Goal: Use online tool/utility: Utilize a website feature to perform a specific function

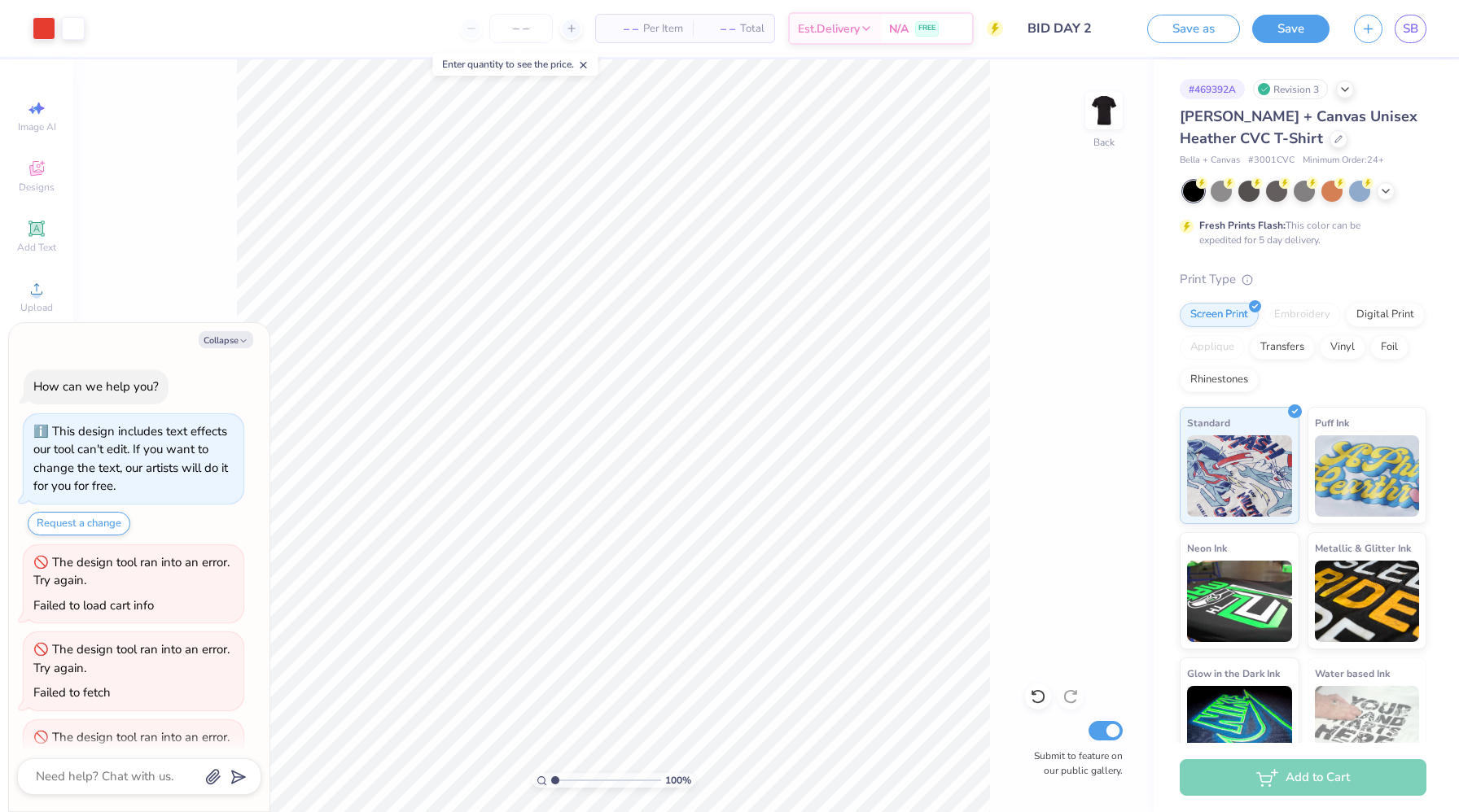
scroll to position [61, 0]
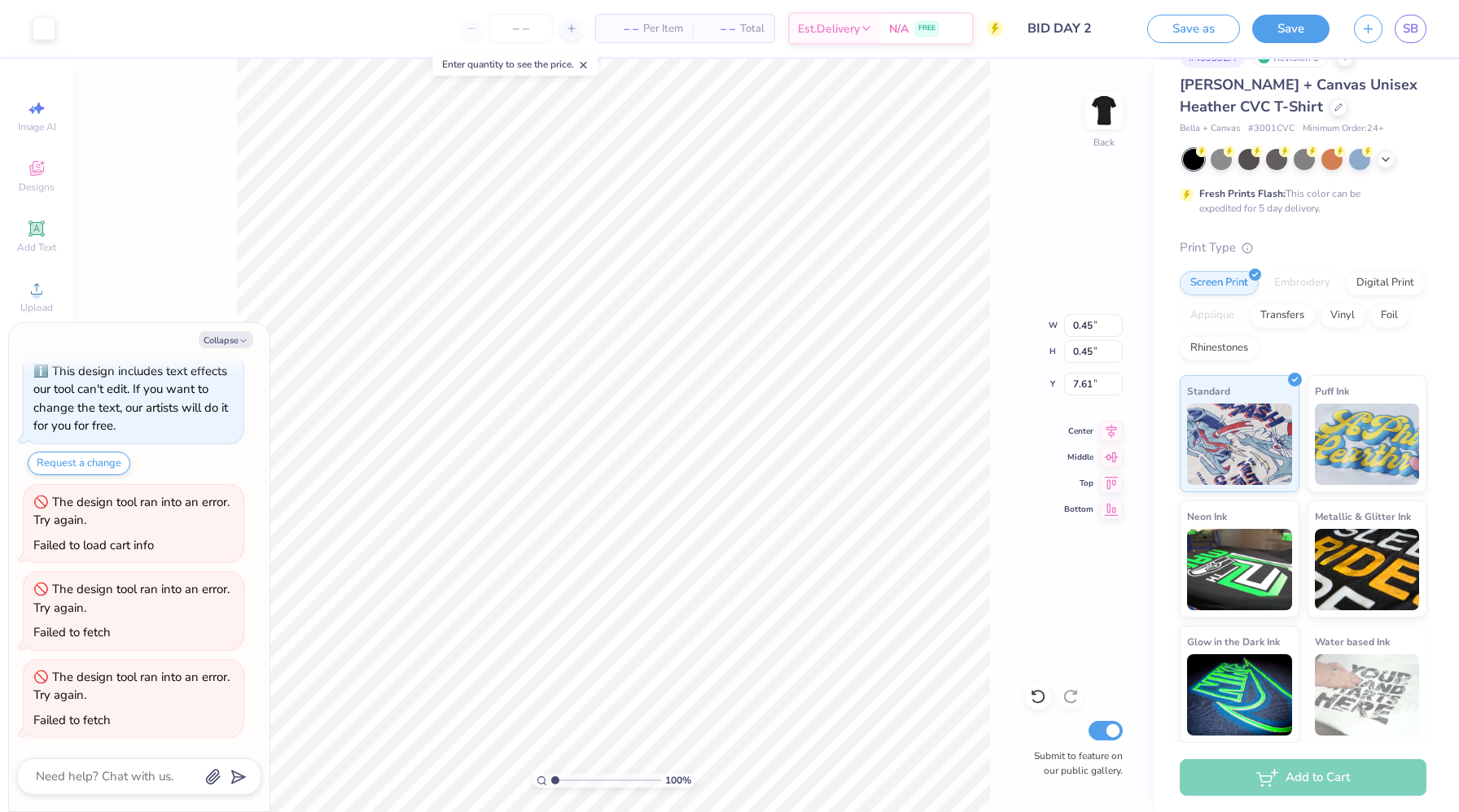
type textarea "x"
type input "7.60"
click at [657, 382] on li "Copy" at bounding box center [703, 389] width 128 height 32
click at [1035, 368] on div "100 % Back W 0.45 0.45 " H 0.45 0.45 " Y 7.60 7.60 " Center Middle Top Bottom S…" at bounding box center [614, 436] width 1080 height 753
drag, startPoint x: 678, startPoint y: 505, endPoint x: 683, endPoint y: 484, distance: 21.6
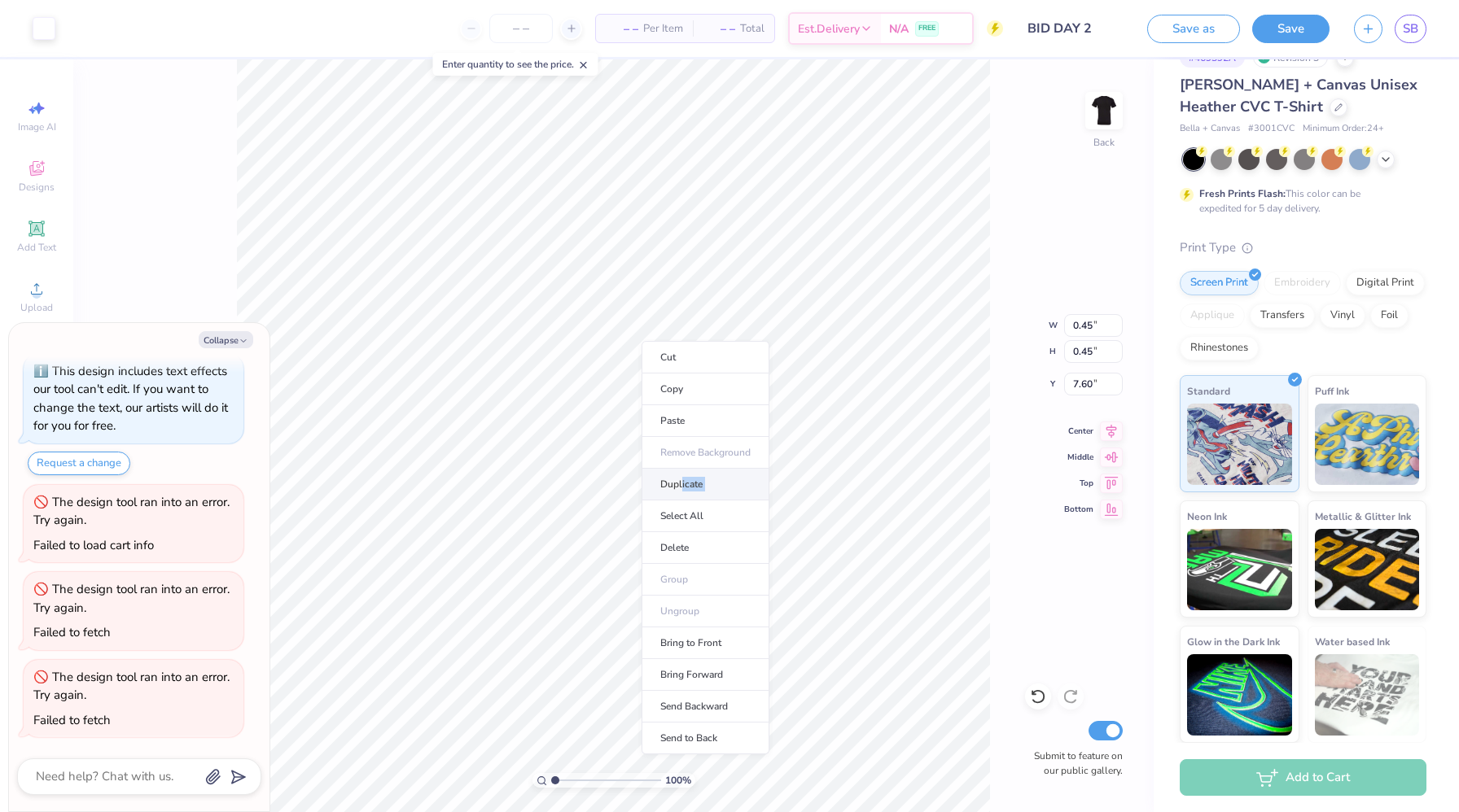
click at [683, 484] on ul "Cut Copy Paste Remove Background Duplicate Select All Delete Group Ungroup Brin…" at bounding box center [705, 547] width 128 height 413
click at [683, 484] on li "Duplicate" at bounding box center [705, 484] width 128 height 32
type textarea "x"
type input "8.60"
type textarea "x"
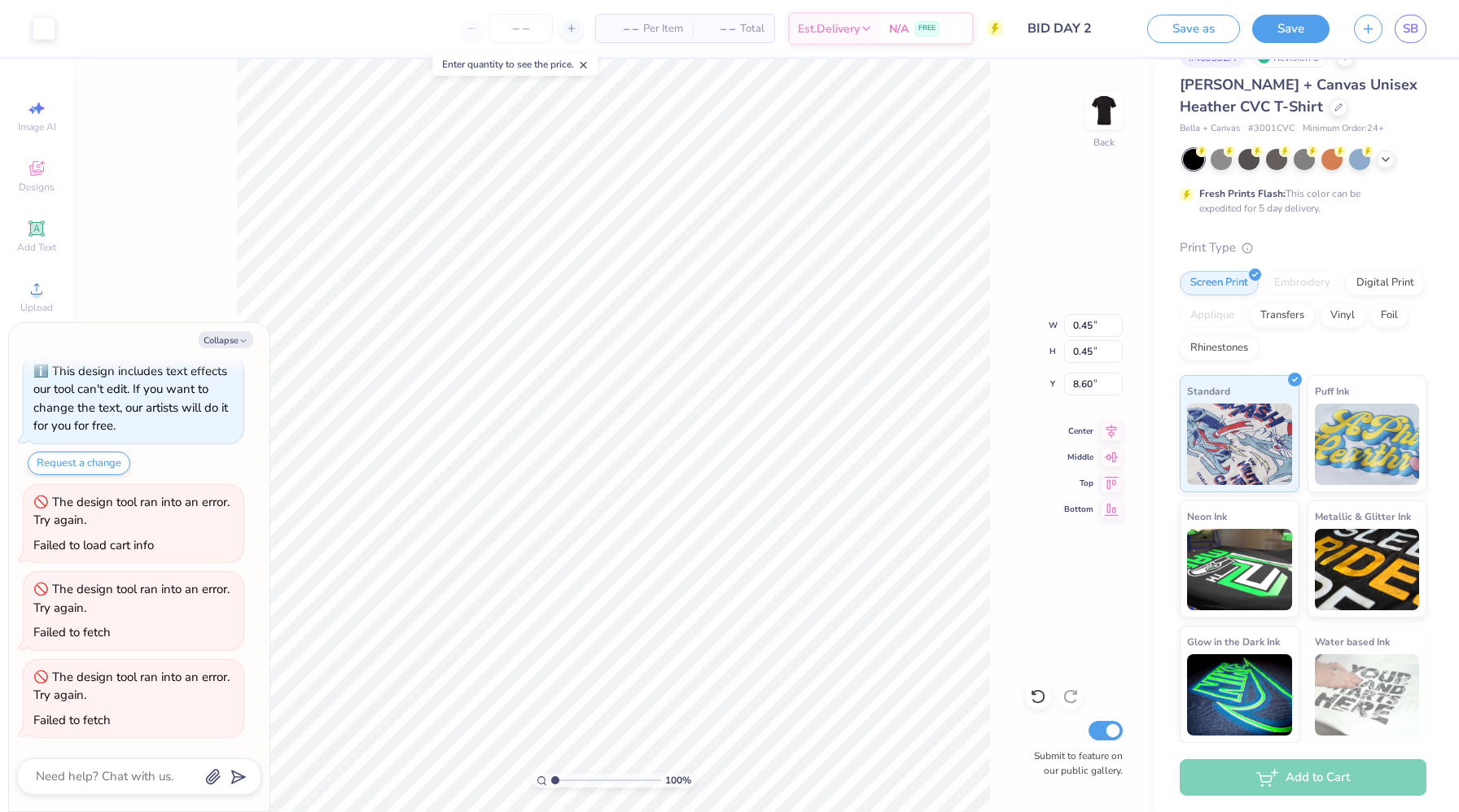
type input "0.19"
click at [664, 495] on li "Duplicate" at bounding box center [704, 482] width 128 height 32
type textarea "x"
type input "8.60"
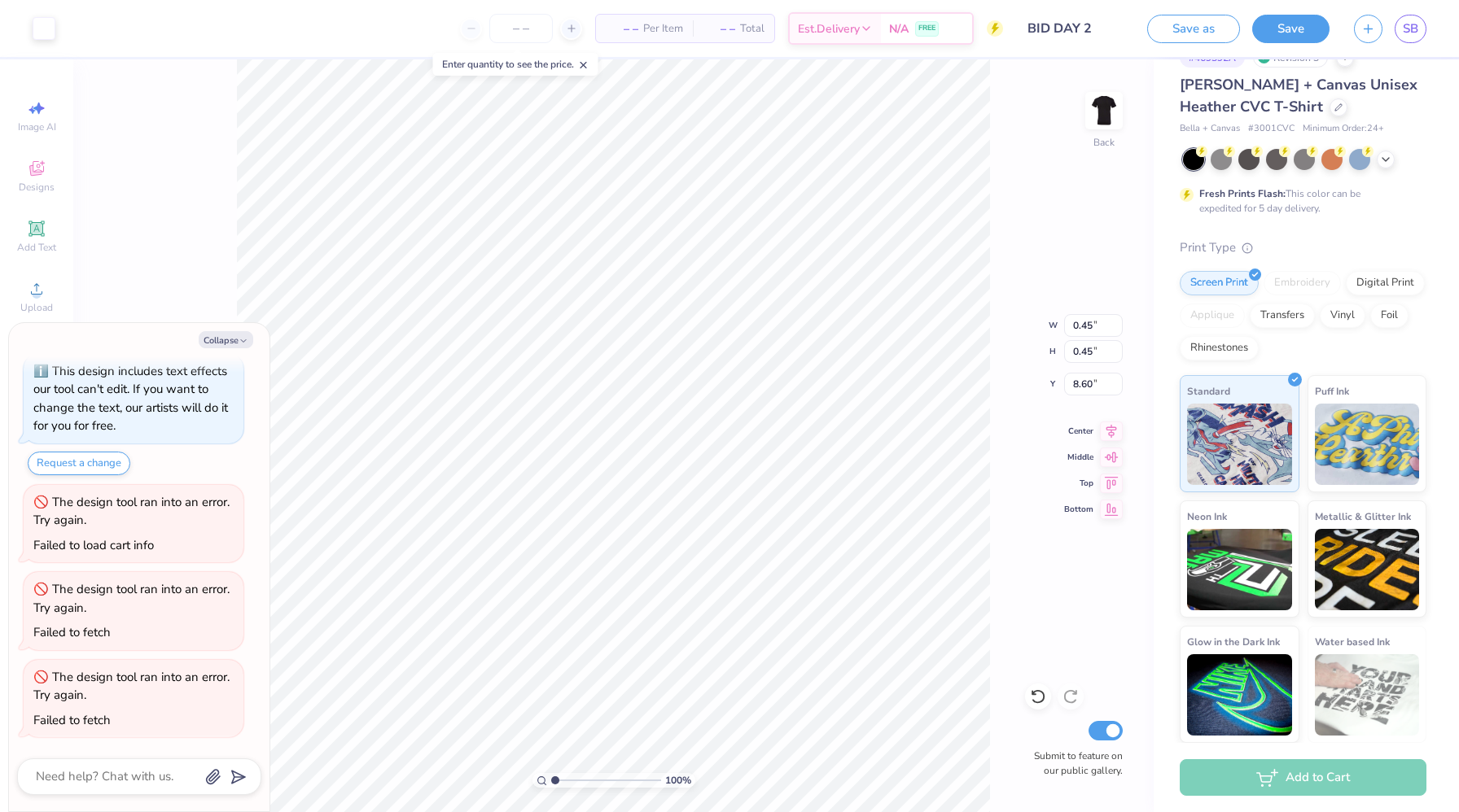
type textarea "x"
type input "7.60"
type textarea "x"
click at [509, 28] on input "number" at bounding box center [521, 28] width 63 height 29
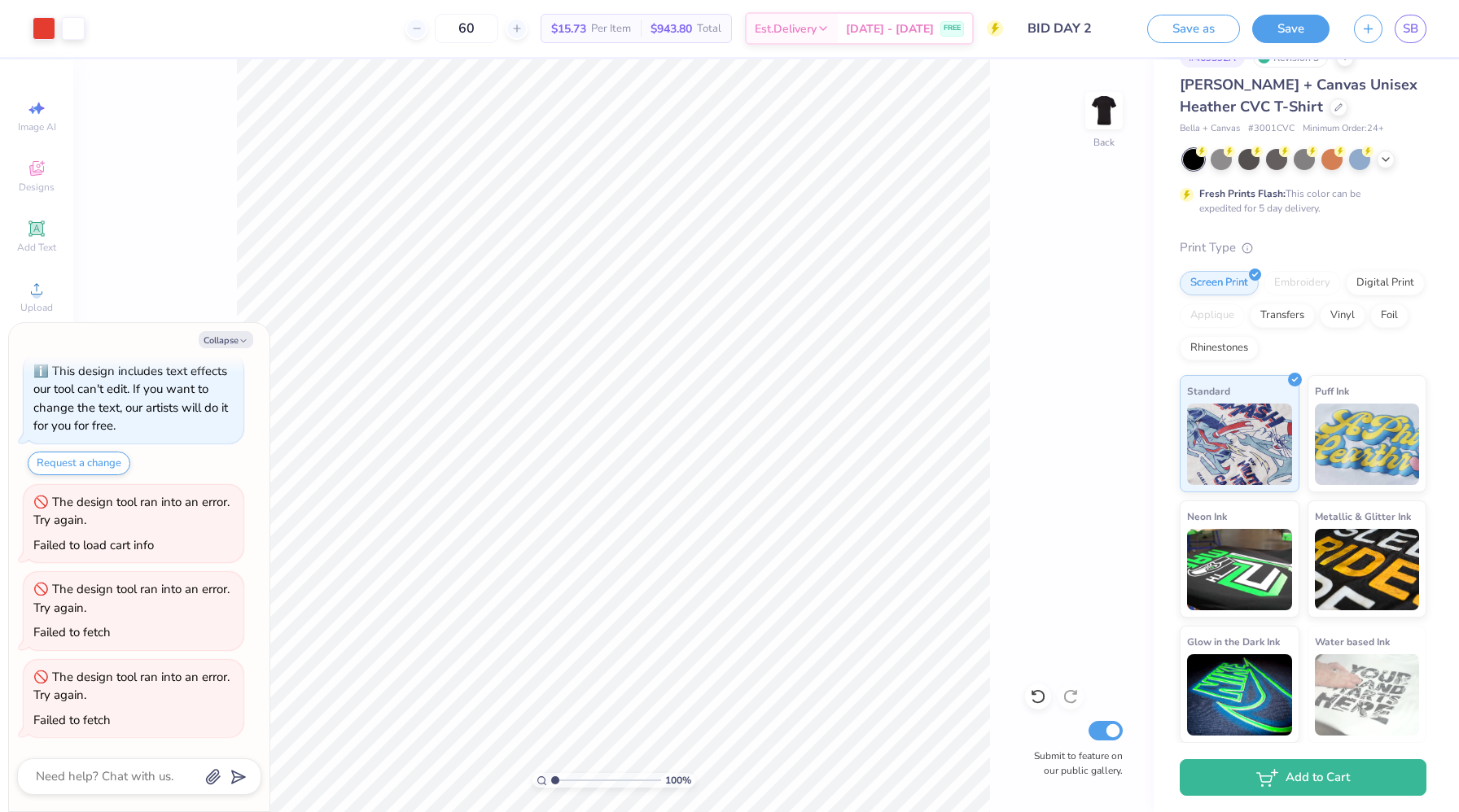
type input "6"
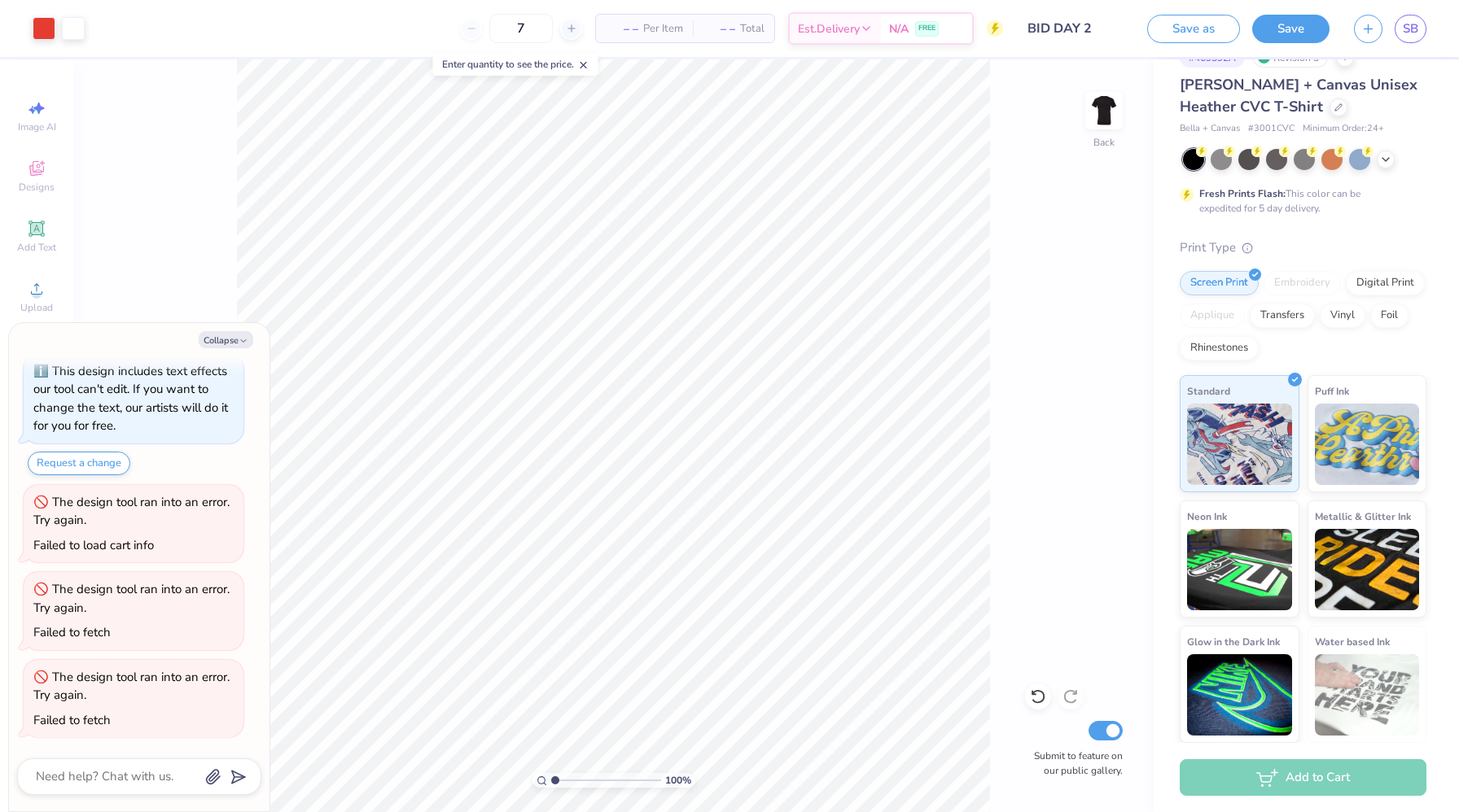
type input "70"
type textarea "x"
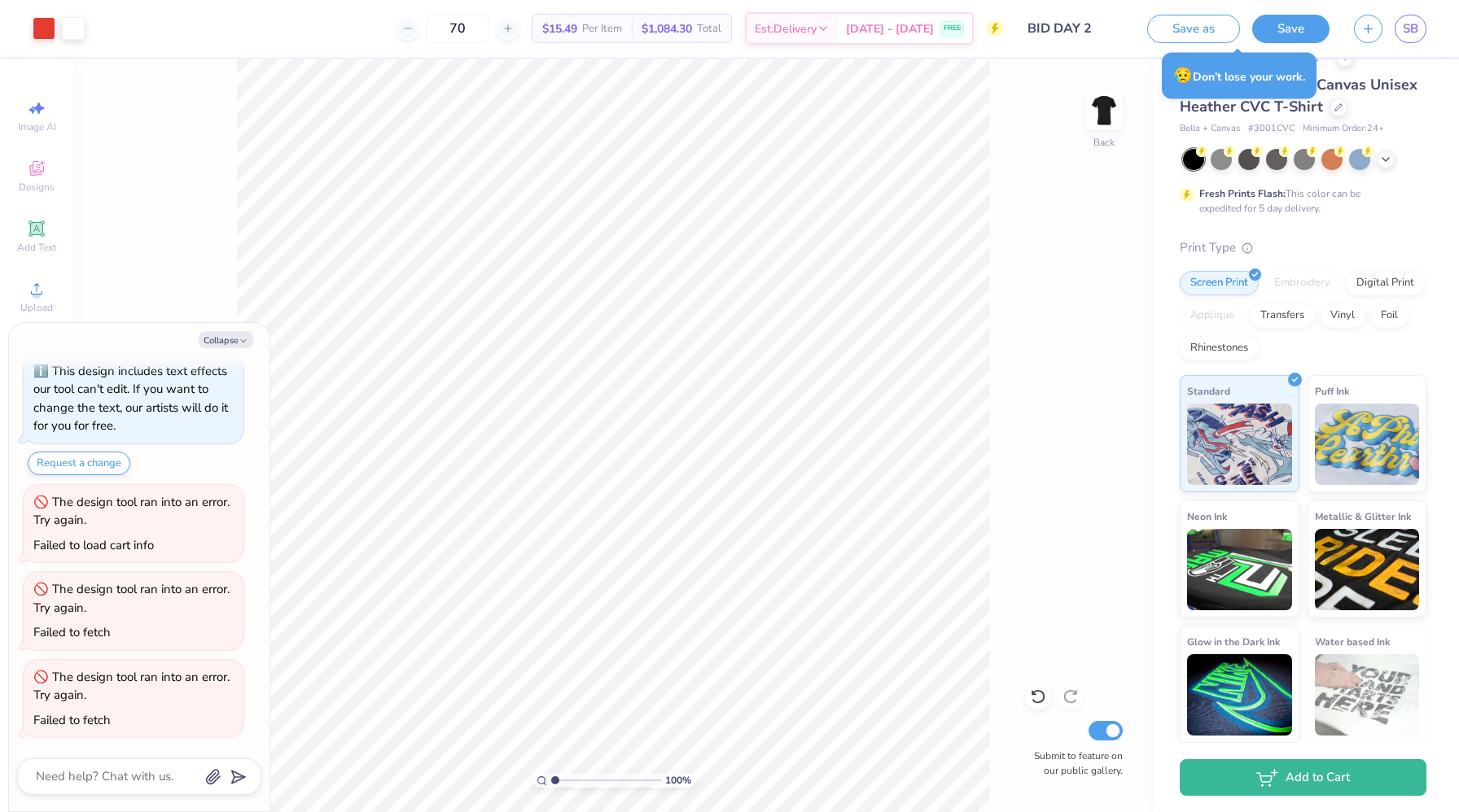
type input "70"
type textarea "x"
